Goal: Connect with others: Join a Team

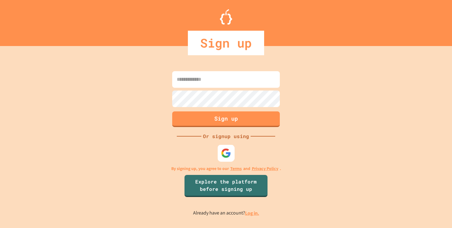
click at [227, 154] on img at bounding box center [226, 153] width 10 height 10
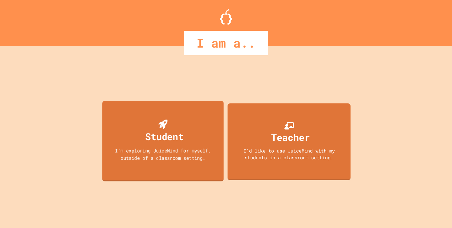
click at [186, 117] on div "Student I'm exploring JuiceMind for myself, outside of a classroom setting." at bounding box center [162, 141] width 121 height 81
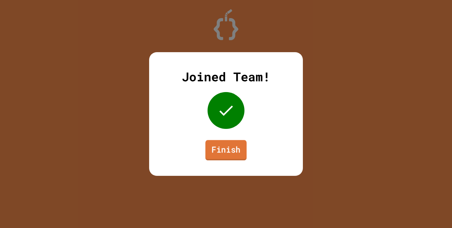
click at [238, 146] on link "Finish" at bounding box center [225, 150] width 41 height 20
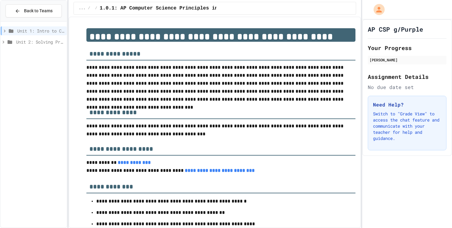
click at [5, 29] on icon at bounding box center [5, 31] width 6 height 6
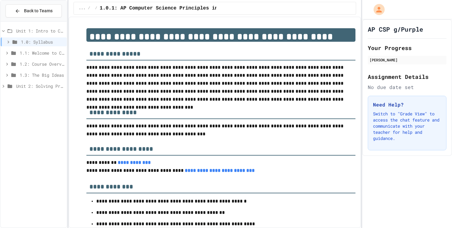
click at [5, 29] on icon at bounding box center [4, 31] width 6 height 6
